Goal: Task Accomplishment & Management: Manage account settings

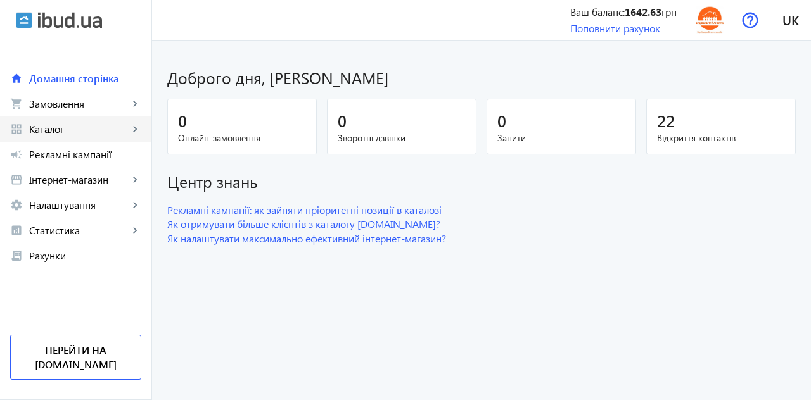
click at [54, 133] on span "Каталог" at bounding box center [78, 129] width 99 height 13
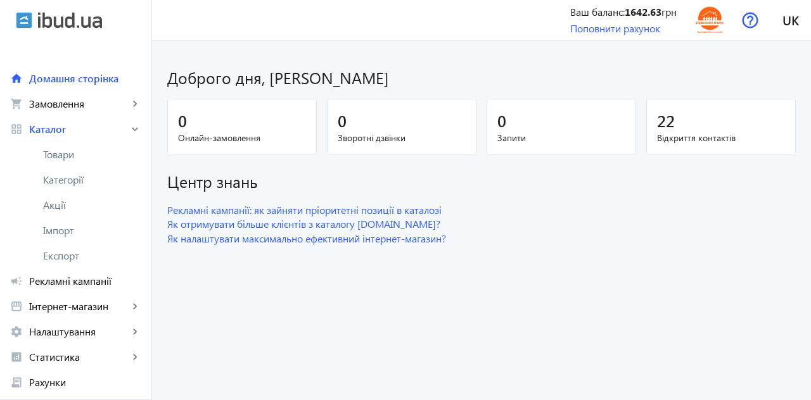
click at [75, 155] on span "Товари" at bounding box center [92, 154] width 98 height 13
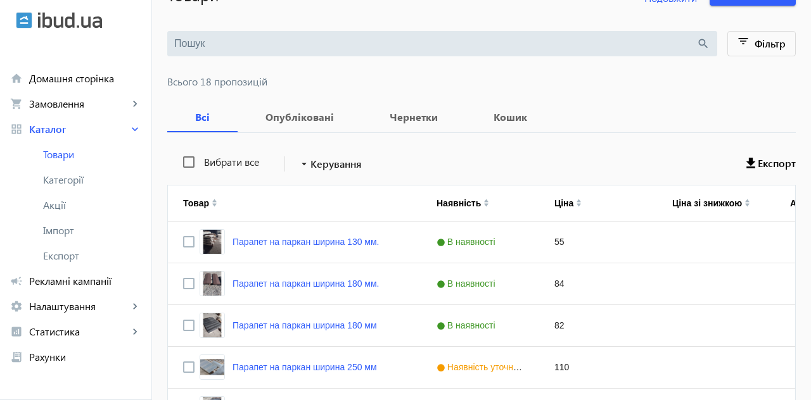
scroll to position [138, 0]
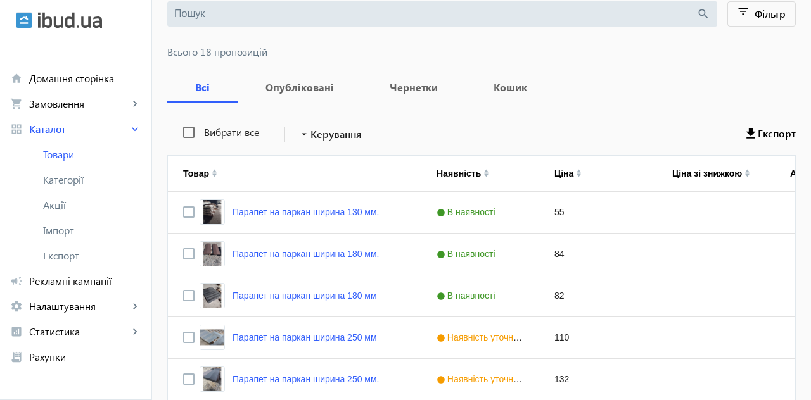
click at [272, 294] on link "Парапет на паркан ширина 180 мм" at bounding box center [304, 296] width 144 height 10
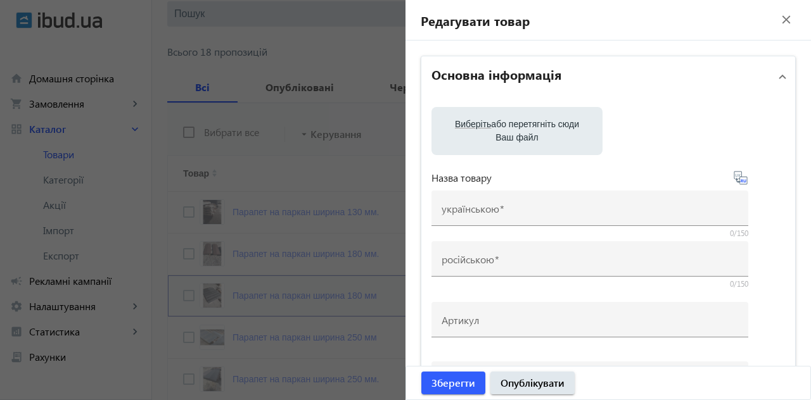
type input "Парапет на паркан ширина 180 мм"
type input "Парапет на забор ширина 180 мм"
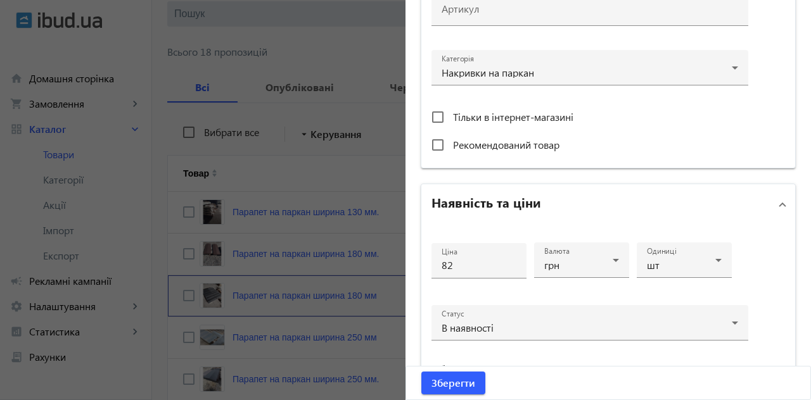
scroll to position [399, 0]
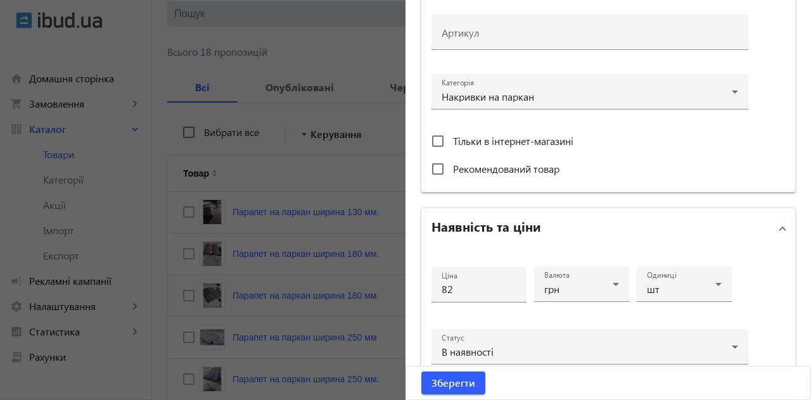
click at [471, 286] on input "82" at bounding box center [478, 288] width 75 height 13
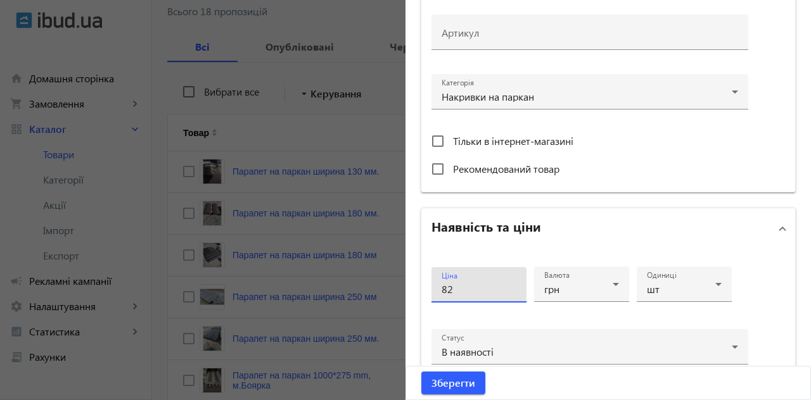
scroll to position [199, 0]
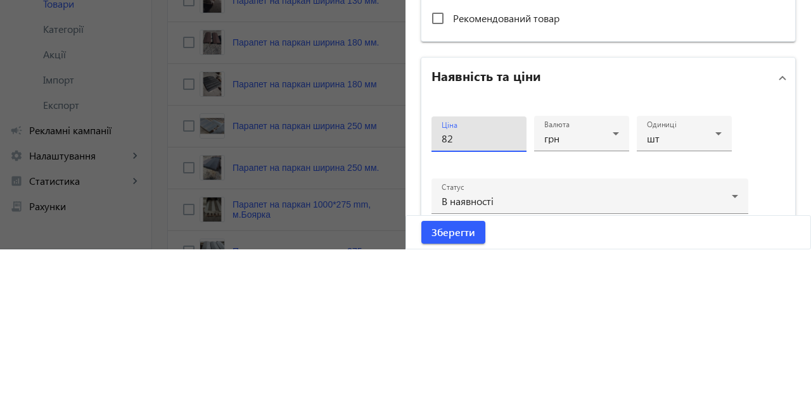
type input "8"
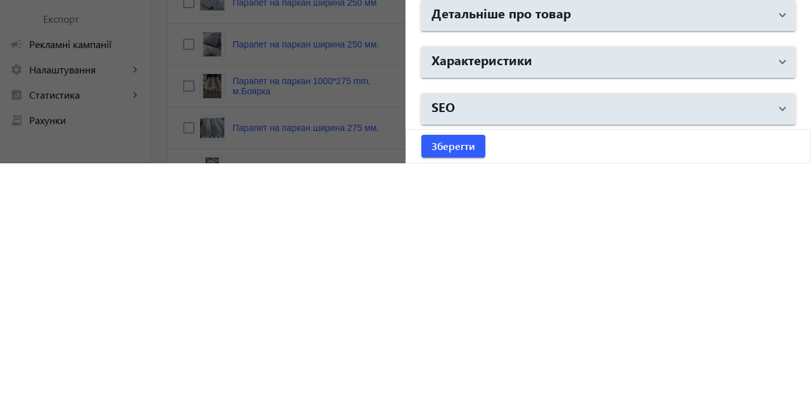
scroll to position [244, 0]
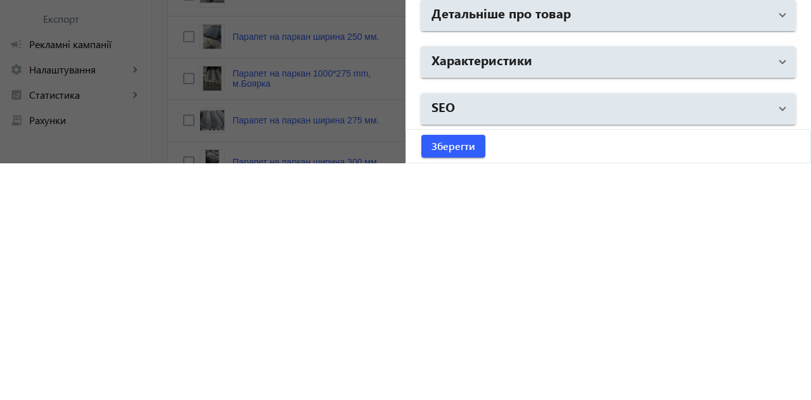
type input "60"
click at [473, 384] on span "Зберегти" at bounding box center [453, 383] width 44 height 14
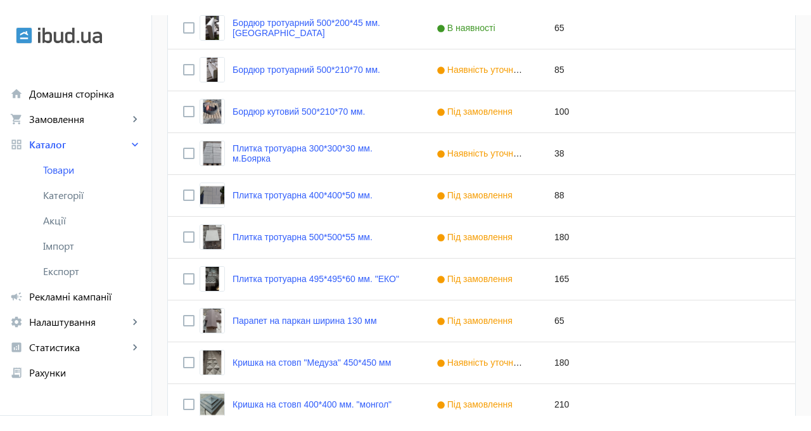
scroll to position [670, 0]
